Goal: Transaction & Acquisition: Purchase product/service

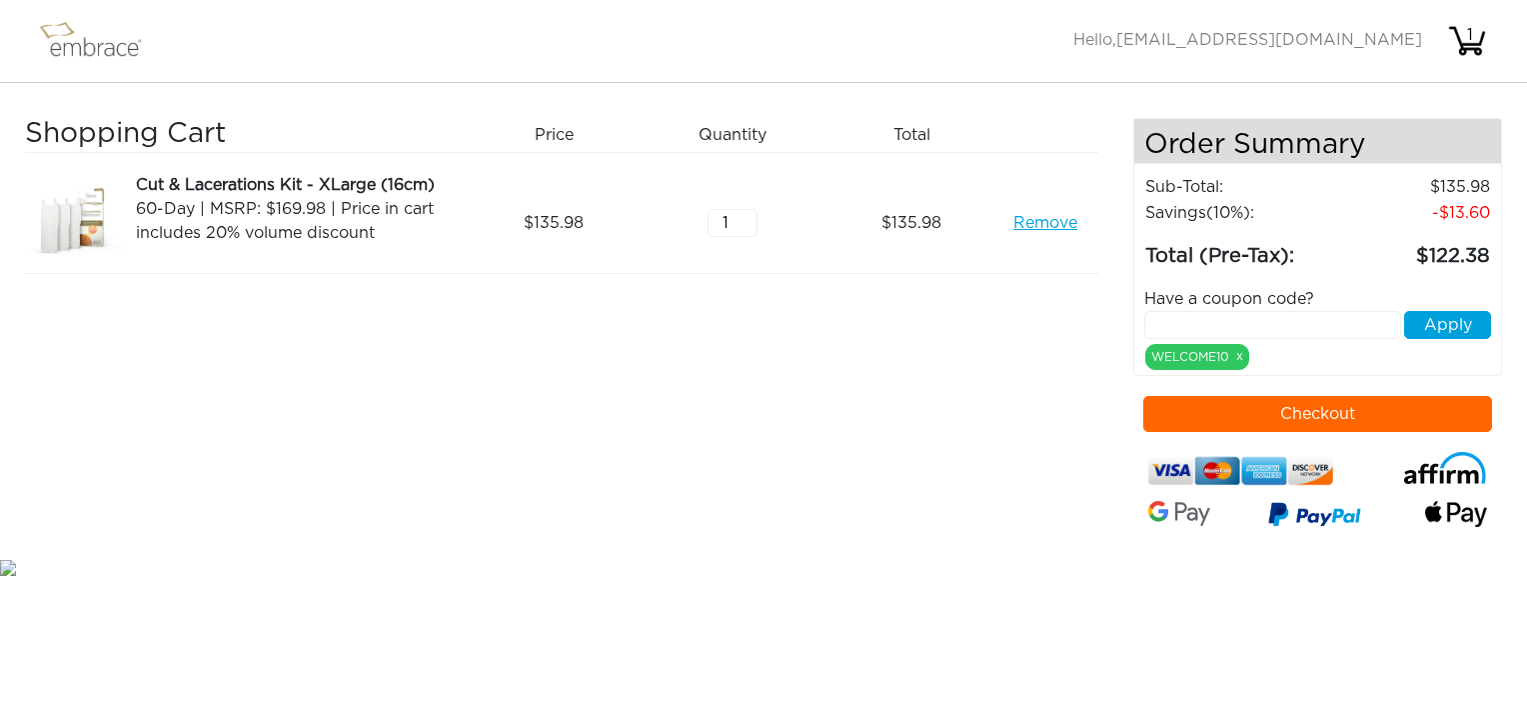
click at [1184, 317] on input "text" at bounding box center [1272, 325] width 257 height 28
type input "stackandsave"
drag, startPoint x: 1443, startPoint y: 329, endPoint x: 1311, endPoint y: 322, distance: 132.1
click at [1443, 328] on button "Apply" at bounding box center [1447, 325] width 87 height 28
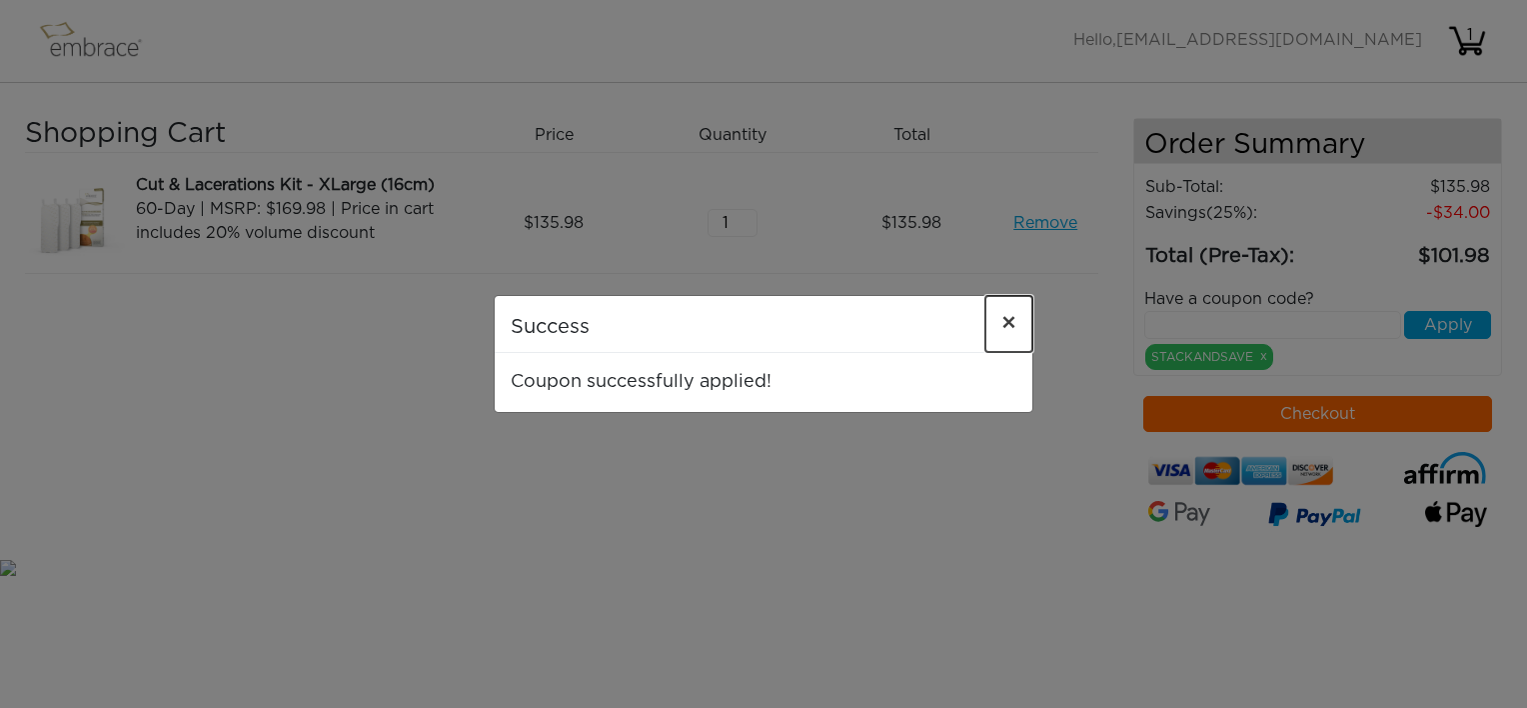
click at [1011, 324] on span "×" at bounding box center [1008, 324] width 15 height 24
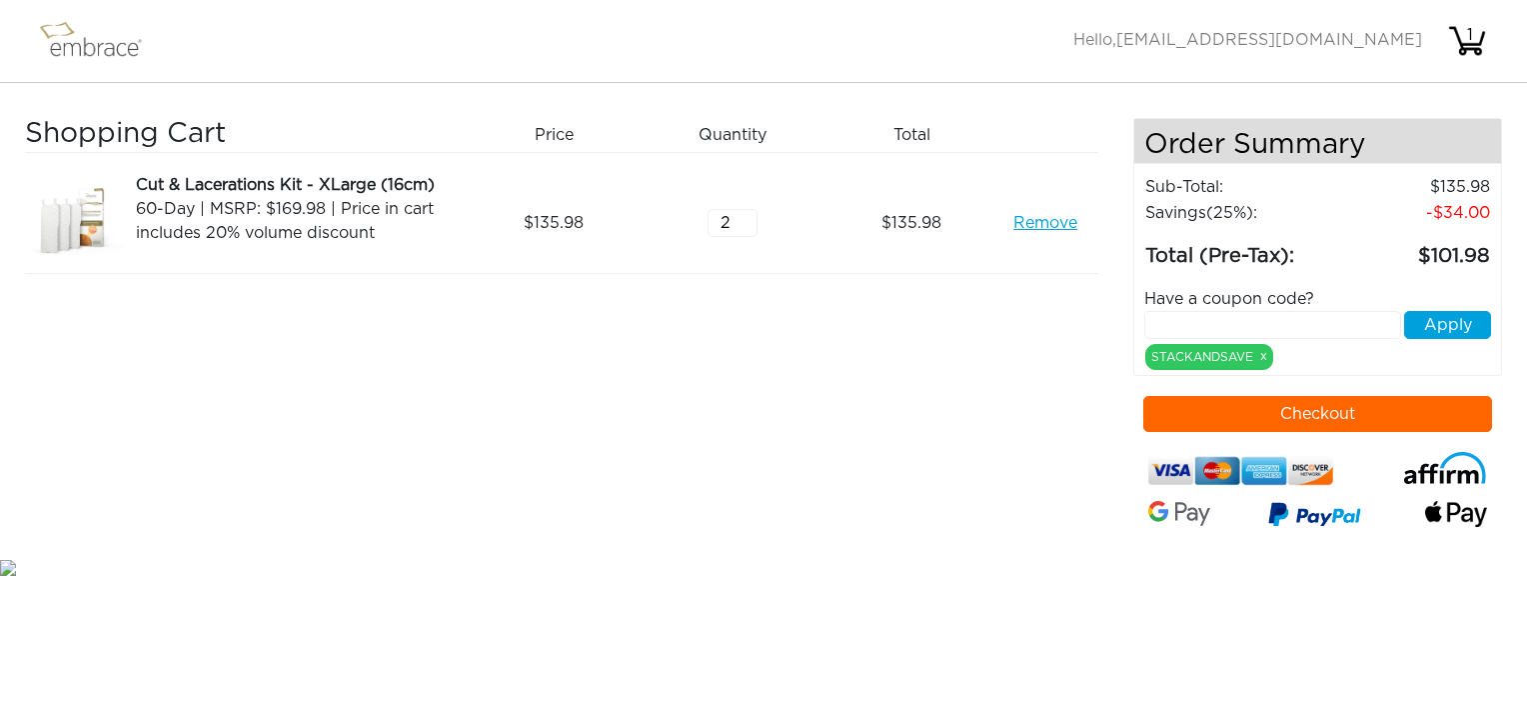
click at [744, 212] on input "2" at bounding box center [733, 223] width 50 height 28
click at [744, 212] on input "3" at bounding box center [733, 223] width 50 height 28
click at [744, 212] on input "4" at bounding box center [733, 223] width 50 height 28
click at [744, 212] on input "5" at bounding box center [733, 223] width 50 height 28
click at [747, 234] on input "5" at bounding box center [733, 223] width 50 height 28
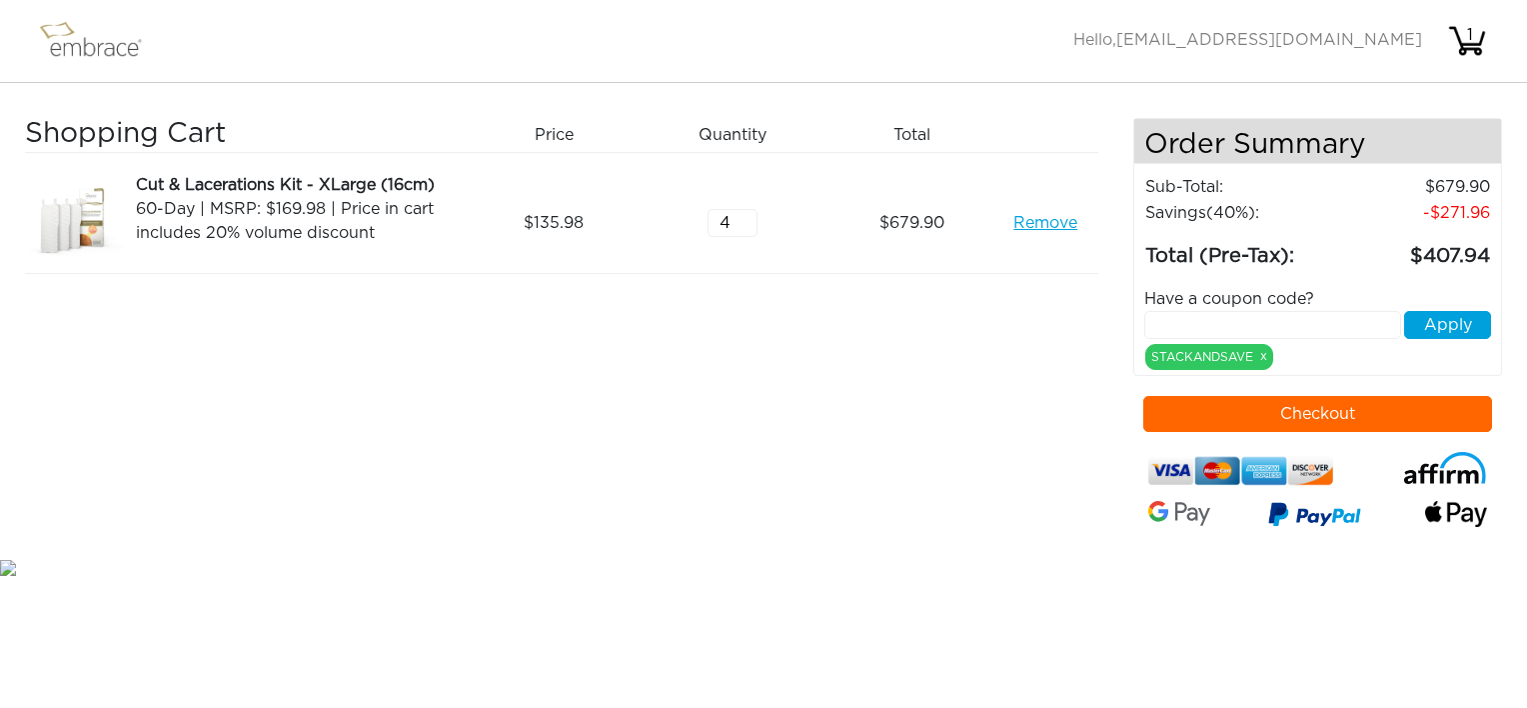
click at [744, 225] on input "4" at bounding box center [733, 223] width 50 height 28
click at [744, 225] on input "3" at bounding box center [733, 223] width 50 height 28
click at [744, 225] on input "2" at bounding box center [733, 223] width 50 height 28
click at [744, 225] on input "1" at bounding box center [733, 223] width 50 height 28
type input "0"
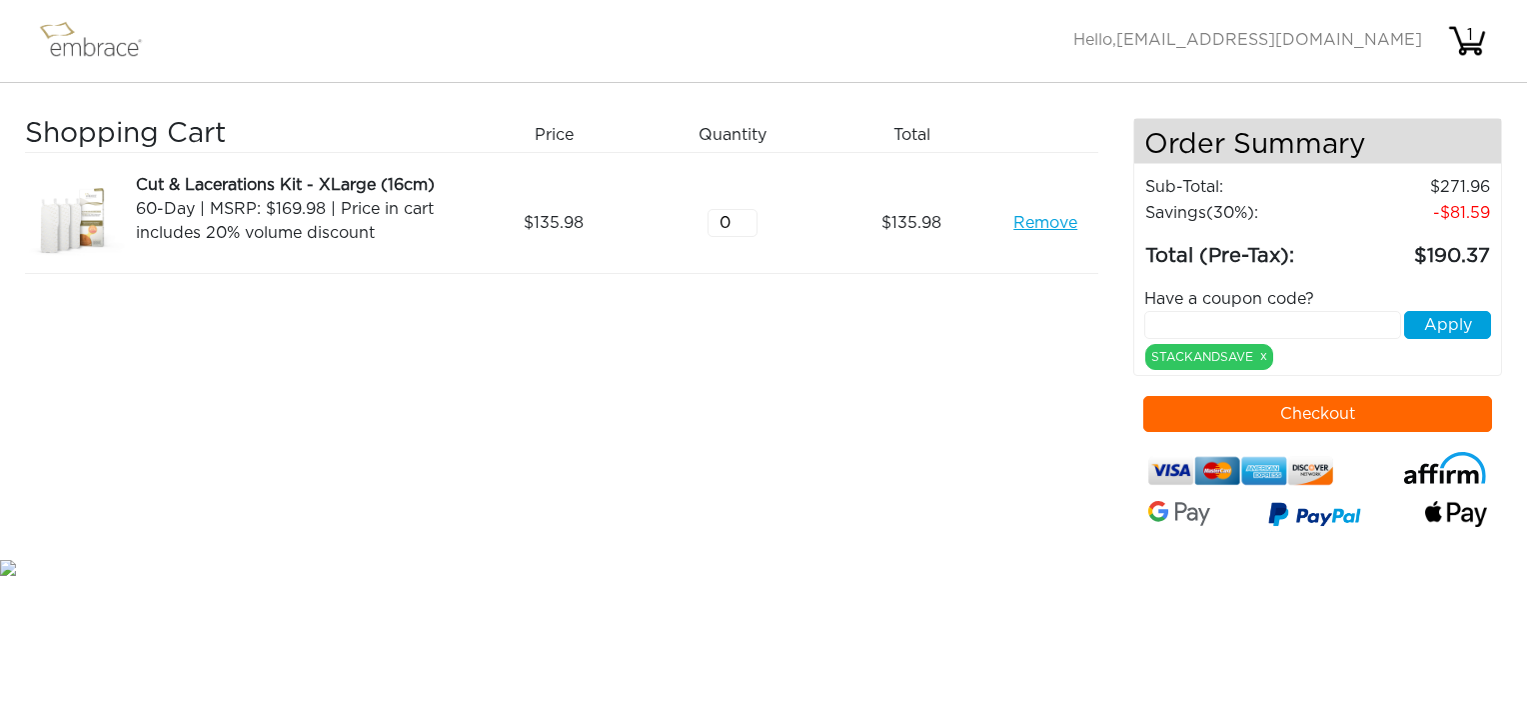
click at [744, 225] on input "0" at bounding box center [733, 223] width 50 height 28
click at [1059, 229] on link "Remove" at bounding box center [1045, 223] width 64 height 24
click at [748, 216] on input "2" at bounding box center [733, 223] width 50 height 28
type input "3"
click at [744, 220] on input "3" at bounding box center [733, 223] width 50 height 28
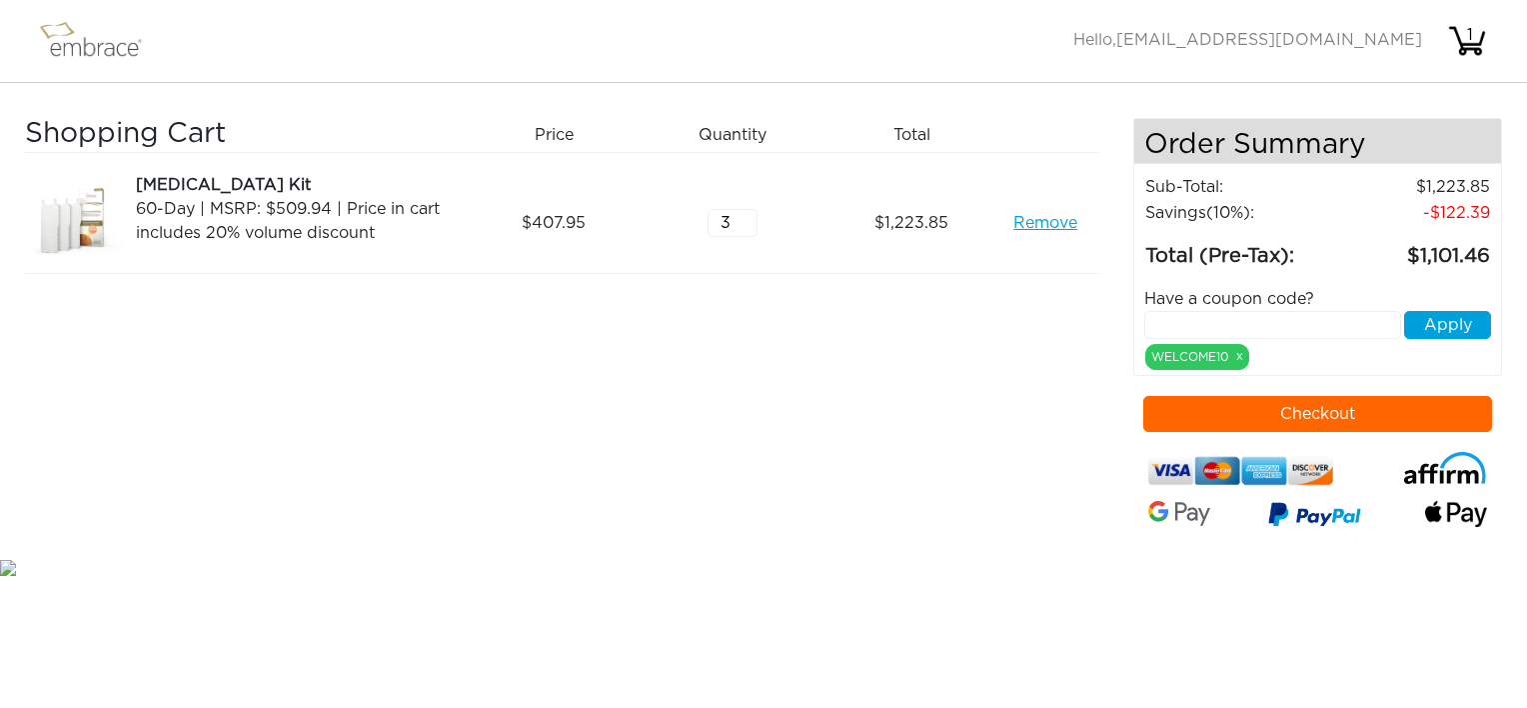
click at [751, 382] on div "Shopping Cart Price Quantity Qty Total [MEDICAL_DATA] Kit 60-Day | MSRP: $509.9…" at bounding box center [579, 336] width 1108 height 437
click at [1179, 322] on input "text" at bounding box center [1272, 325] width 257 height 28
type input "stackandsave"
click at [1434, 323] on button "Apply" at bounding box center [1447, 325] width 87 height 28
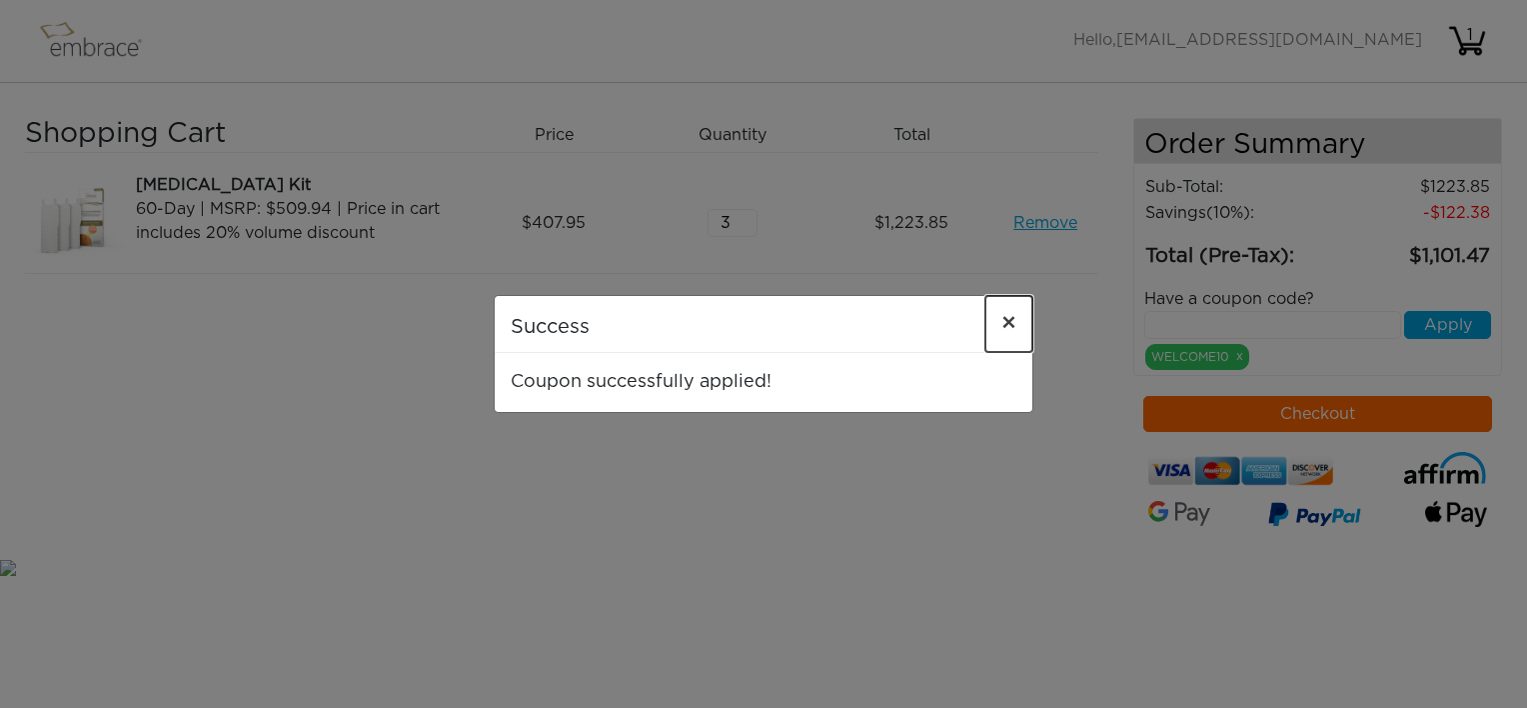
click at [1009, 325] on span "×" at bounding box center [1008, 324] width 15 height 24
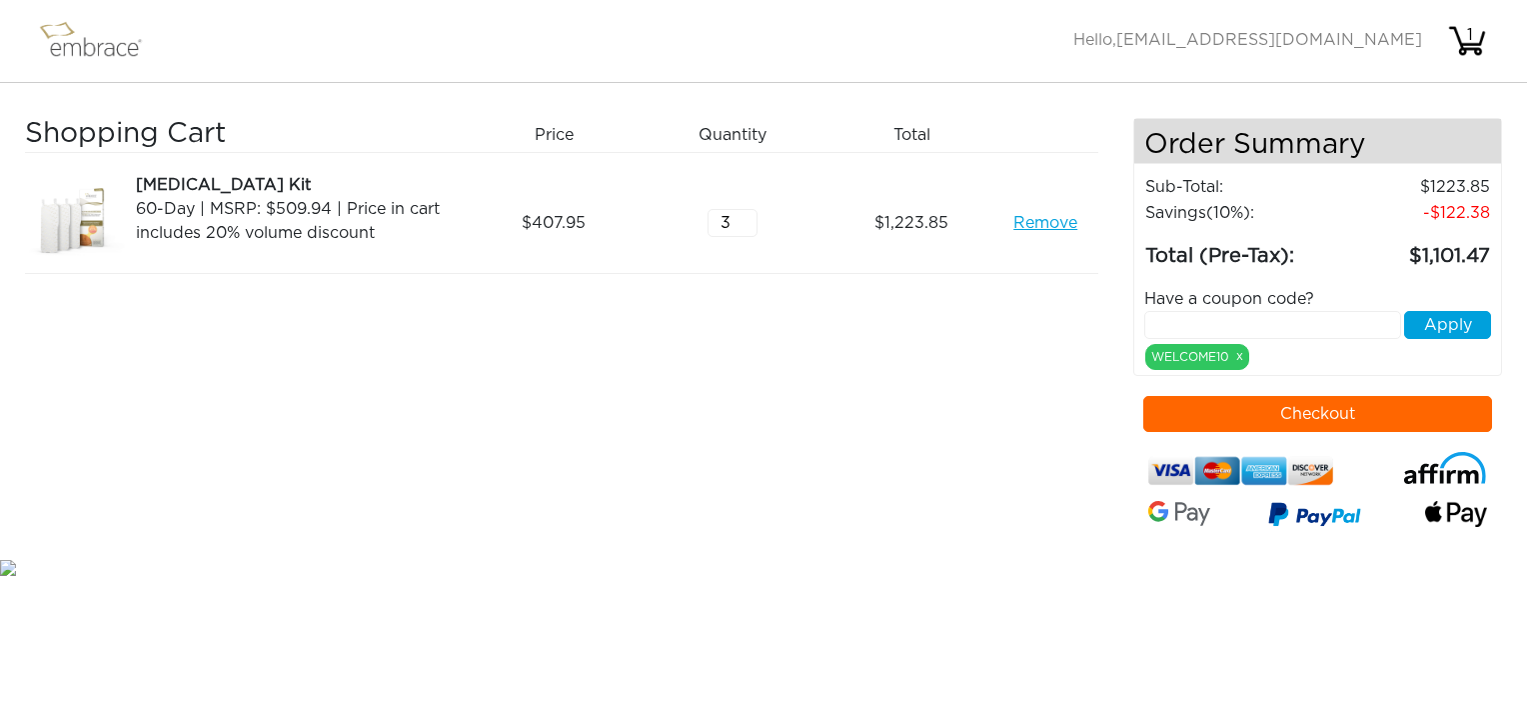
click at [1201, 316] on input "text" at bounding box center [1272, 325] width 257 height 28
type input "s"
type input "A"
drag, startPoint x: 1291, startPoint y: 325, endPoint x: 1132, endPoint y: 326, distance: 158.9
click at [1132, 326] on div "ATACKANDSAVE Apply" at bounding box center [1318, 325] width 378 height 28
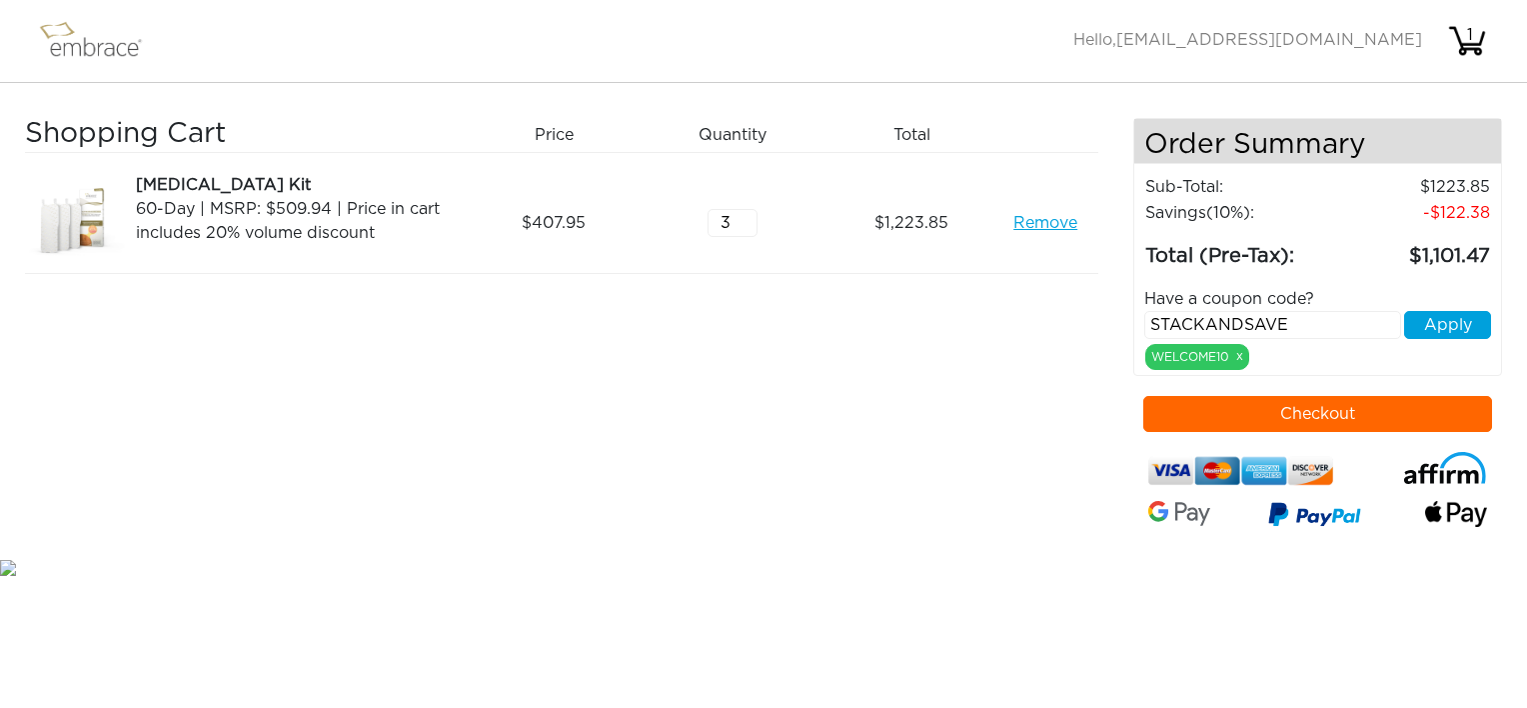
type input "STACKANDSAVE"
click at [1455, 329] on button "Apply" at bounding box center [1447, 325] width 87 height 28
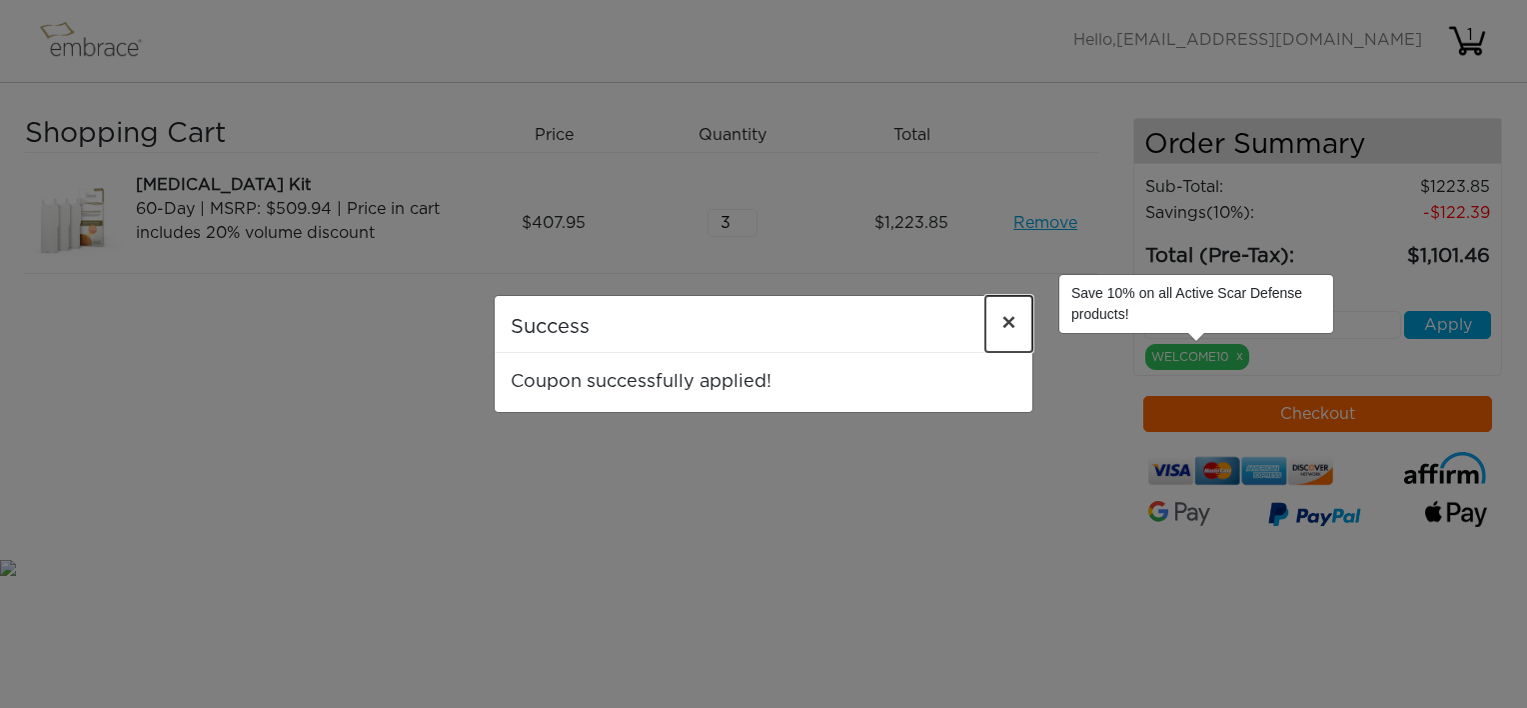
click at [1010, 320] on span "×" at bounding box center [1008, 324] width 15 height 24
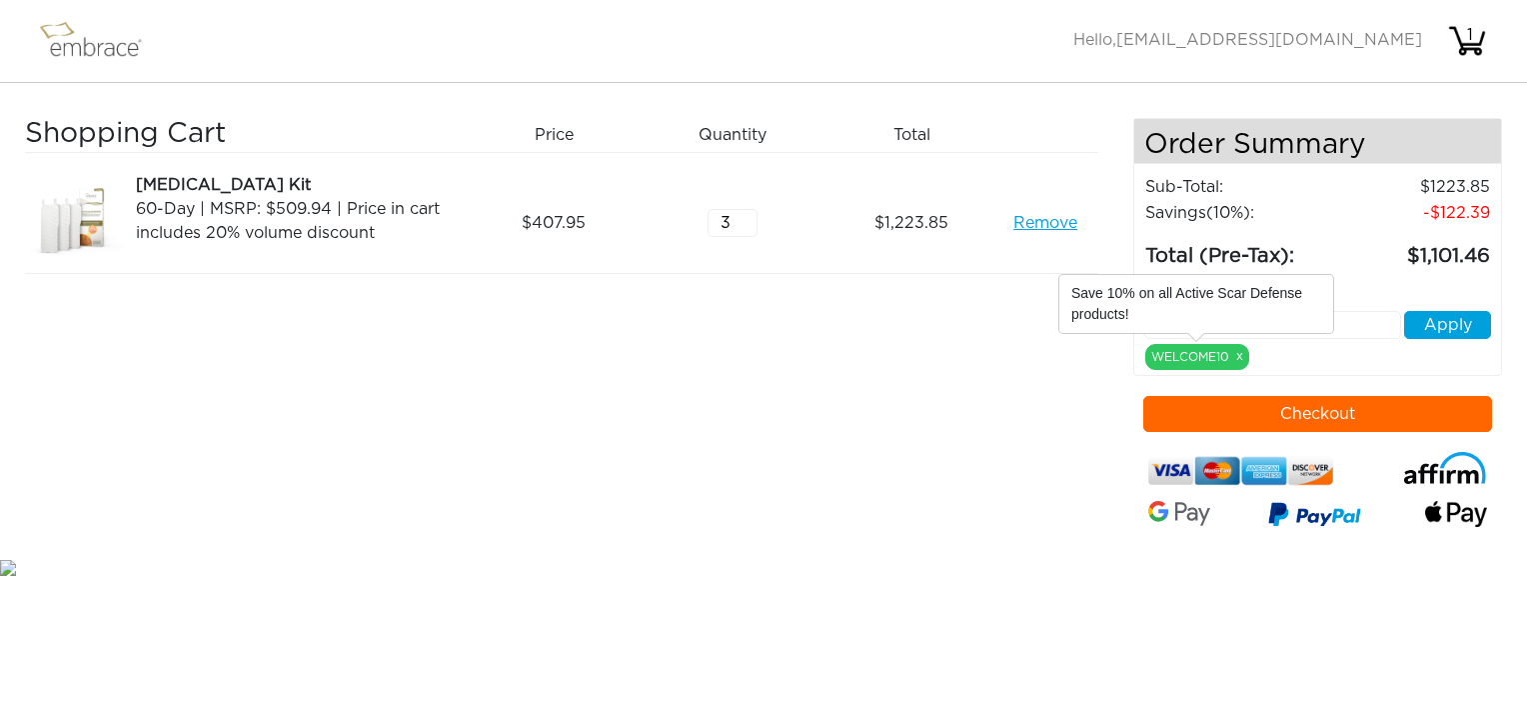
click at [1381, 319] on input "text" at bounding box center [1272, 325] width 257 height 28
click at [964, 264] on div "1,223.85" at bounding box center [919, 223] width 179 height 100
click at [747, 224] on input "2" at bounding box center [733, 223] width 50 height 28
type input "1"
click at [748, 225] on input "1" at bounding box center [733, 223] width 50 height 28
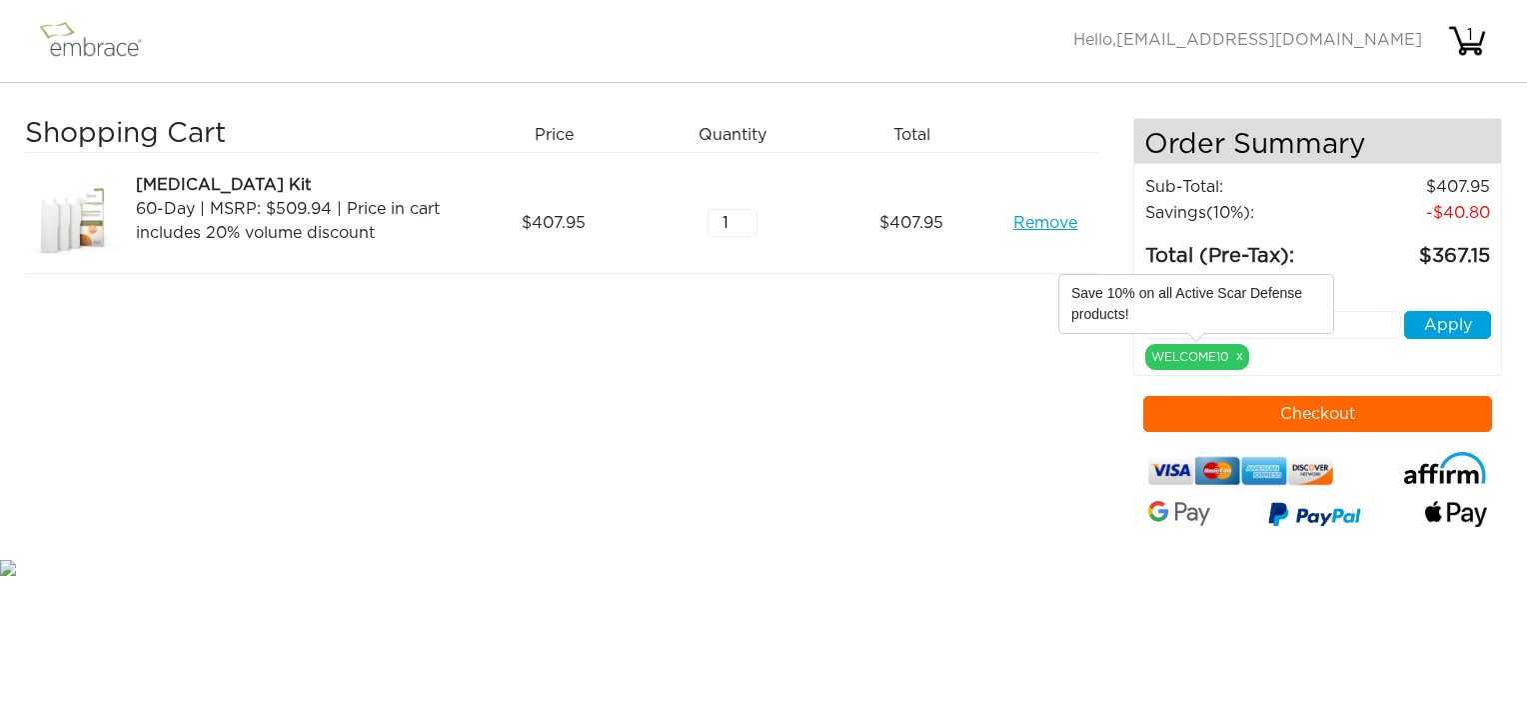
click at [1347, 341] on div "Have a coupon code? Apply WELCOME10 x" at bounding box center [1318, 321] width 378 height 98
click at [942, 284] on div "Shopping Cart Price Quantity Qty Total Tummy Tuck Kit 60-Day | MSRP: $509.94 | …" at bounding box center [579, 336] width 1108 height 437
click at [1039, 227] on link "Remove" at bounding box center [1045, 223] width 64 height 24
click at [1195, 319] on input "text" at bounding box center [1272, 325] width 257 height 28
type input "STACKANDSAVE"
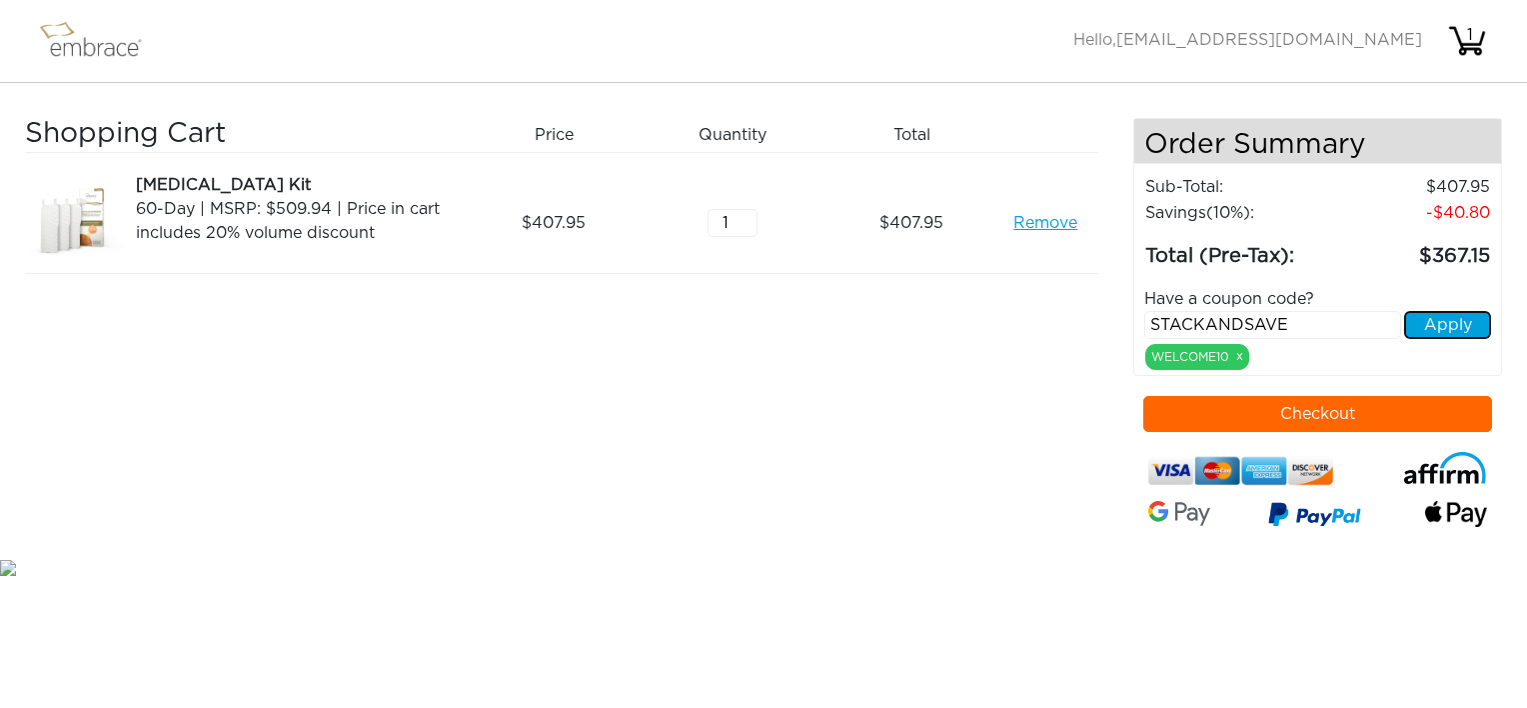
click at [1443, 324] on button "Apply" at bounding box center [1447, 325] width 87 height 28
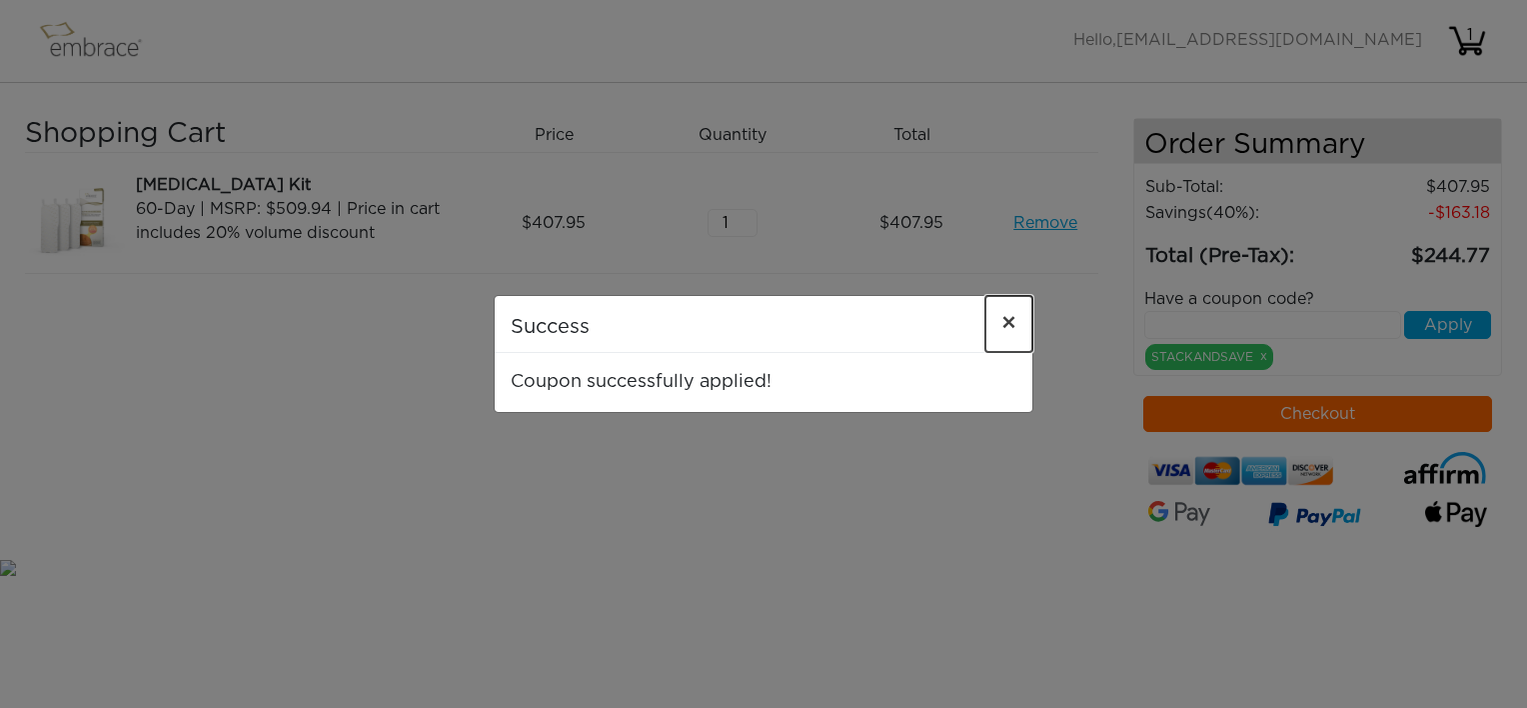
click at [1003, 326] on span "×" at bounding box center [1008, 324] width 15 height 24
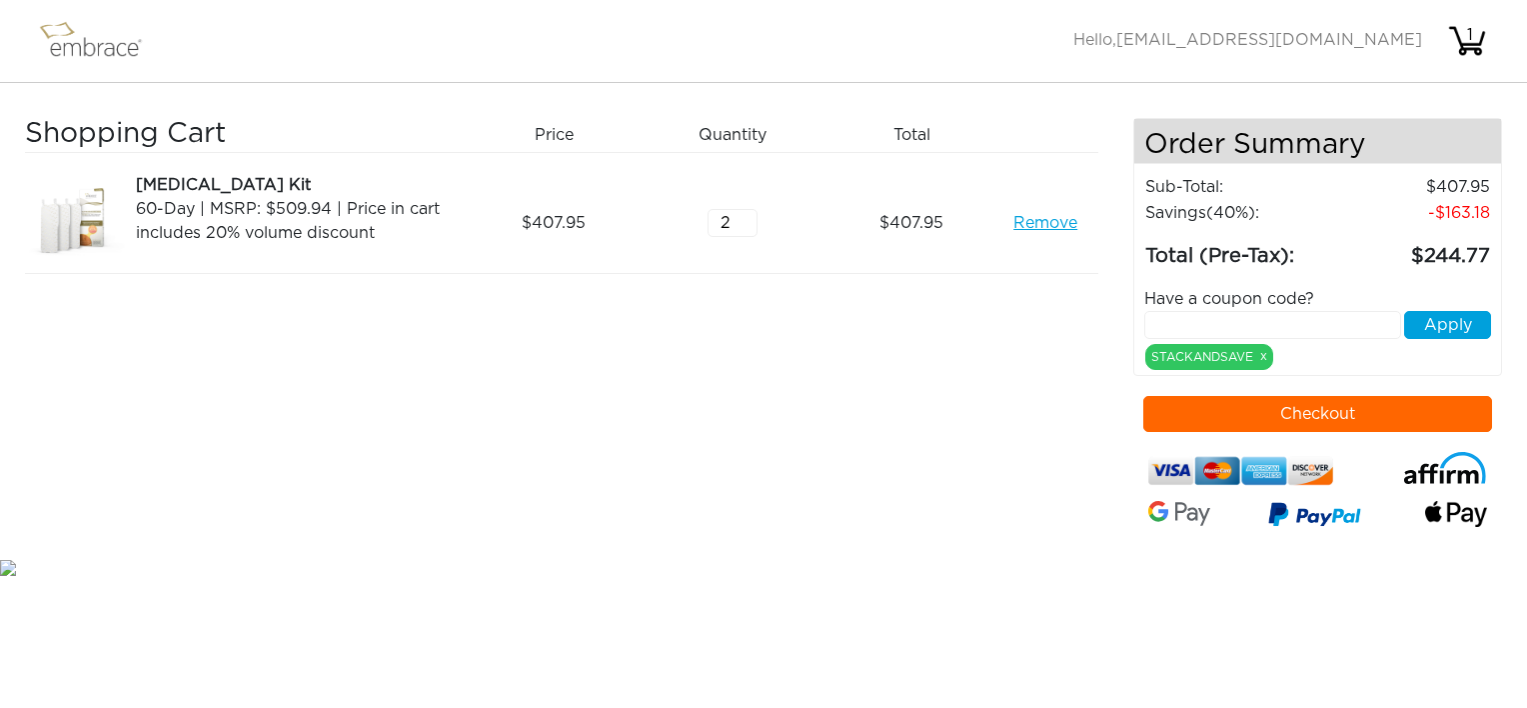
click at [745, 215] on input "2" at bounding box center [733, 223] width 50 height 28
click at [1428, 324] on button "Apply" at bounding box center [1447, 325] width 87 height 28
type input "3"
click at [748, 215] on input "3" at bounding box center [733, 223] width 50 height 28
click at [1458, 324] on button "Apply" at bounding box center [1447, 325] width 87 height 28
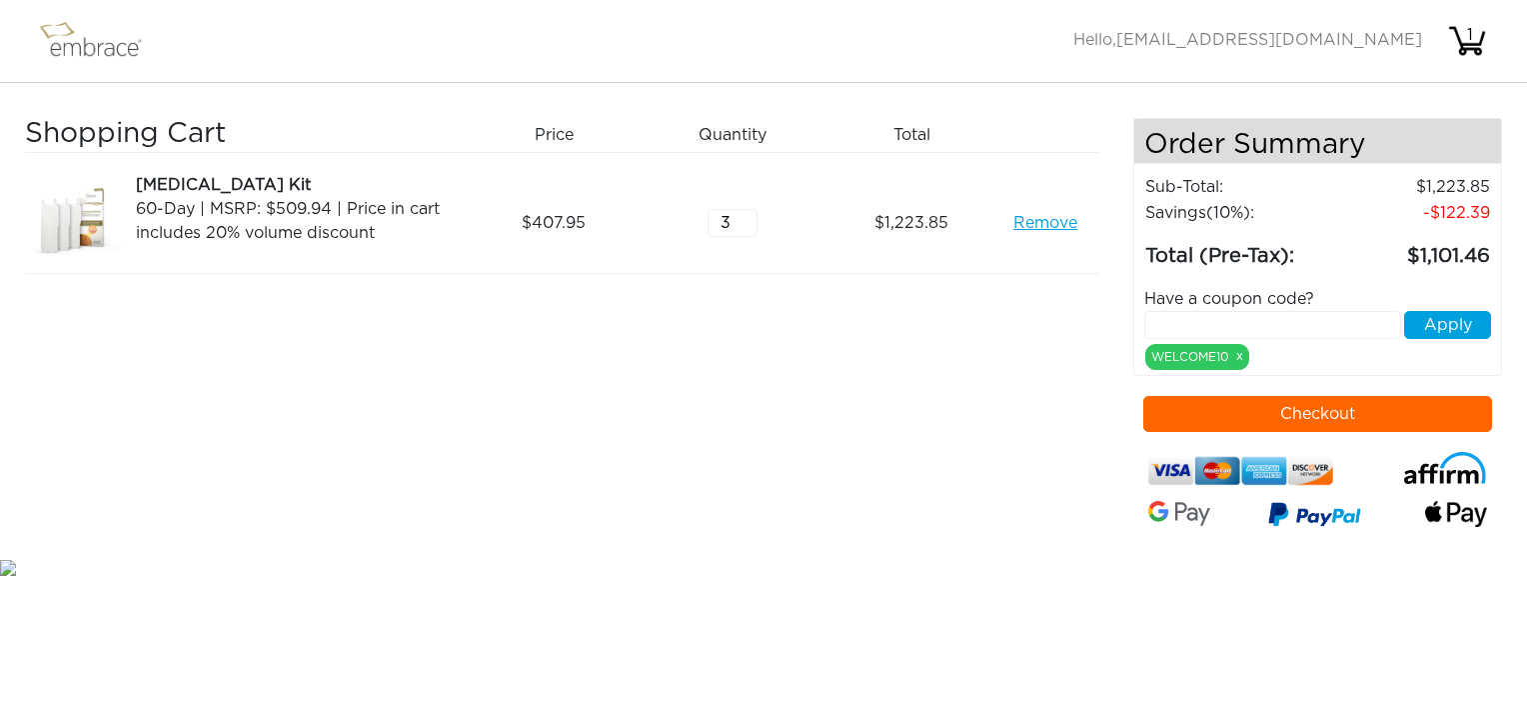
click at [1017, 348] on div "Shopping Cart Price Quantity Qty Total [MEDICAL_DATA] Kit 60-Day | MSRP: $509.9…" at bounding box center [579, 336] width 1108 height 437
click at [565, 485] on div "Shopping Cart Price Quantity Qty Total [MEDICAL_DATA] Kit 60-Day | MSRP: $509.9…" at bounding box center [579, 336] width 1108 height 437
click at [1060, 223] on link "Remove" at bounding box center [1045, 223] width 64 height 24
